Goal: Navigation & Orientation: Find specific page/section

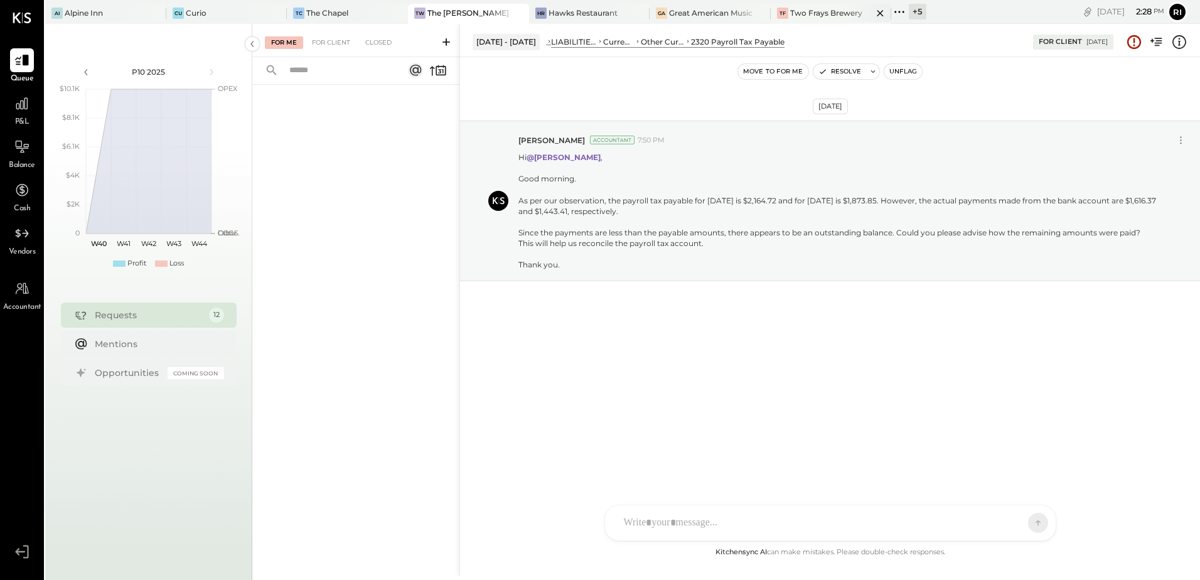
click at [803, 14] on div "Two Frays Brewery" at bounding box center [826, 13] width 72 height 11
